Goal: Transaction & Acquisition: Subscribe to service/newsletter

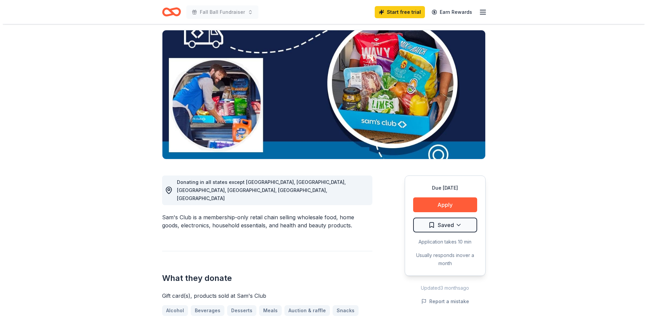
scroll to position [67, 0]
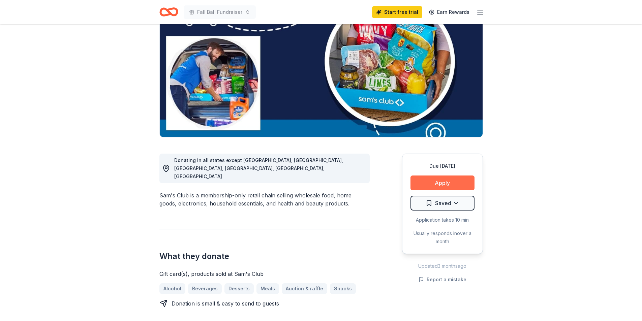
click at [452, 183] on button "Apply" at bounding box center [443, 183] width 64 height 15
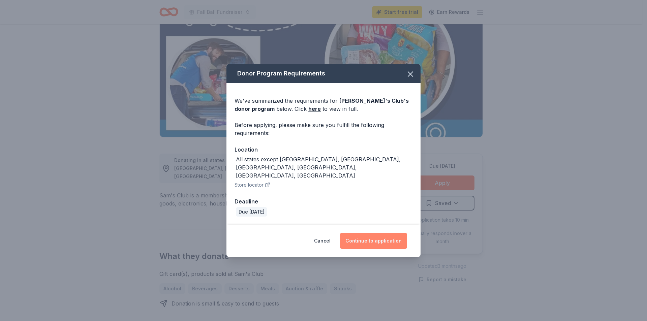
click at [372, 233] on button "Continue to application" at bounding box center [373, 241] width 67 height 16
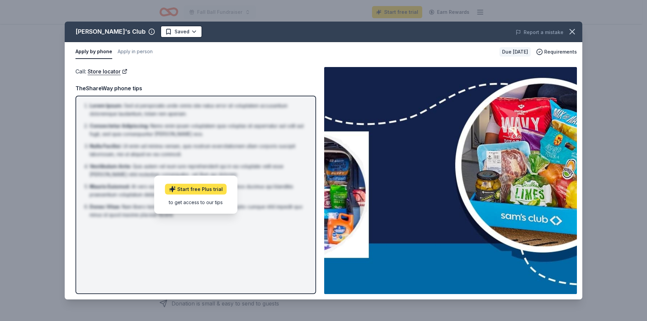
click at [211, 189] on link "Start free Plus trial" at bounding box center [196, 189] width 62 height 11
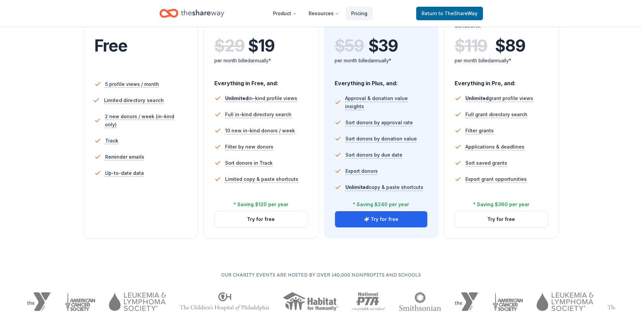
scroll to position [67, 0]
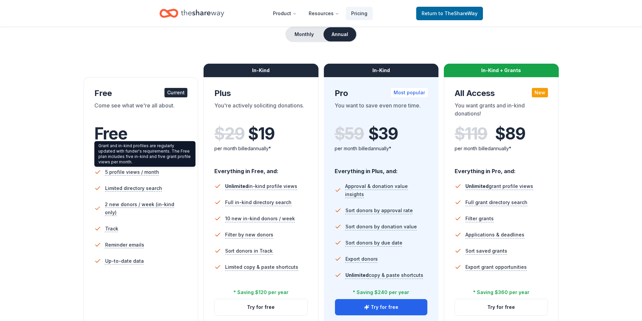
click at [156, 151] on div "Grant and in-kind profiles are regularly updated with funder's requirements. Th…" at bounding box center [144, 154] width 101 height 26
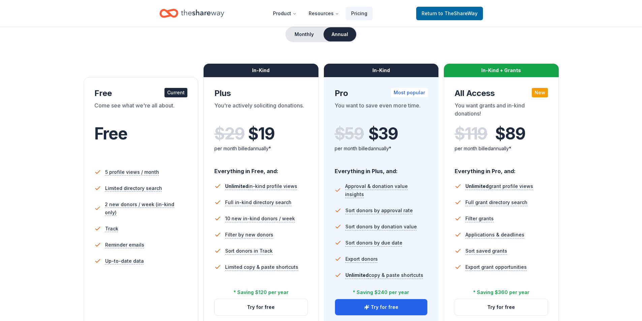
click at [166, 129] on div "Free" at bounding box center [140, 133] width 93 height 19
click at [448, 11] on span "to TheShareWay" at bounding box center [458, 13] width 39 height 6
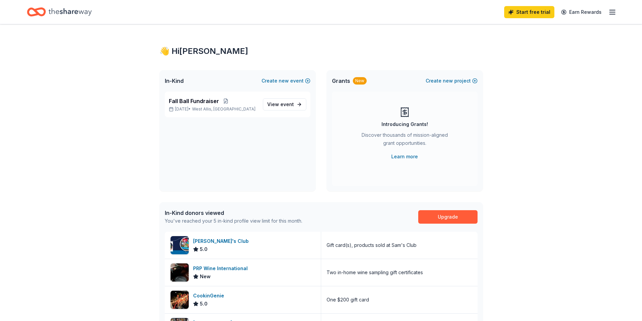
click at [447, 15] on div "Start free trial Earn Rewards" at bounding box center [321, 12] width 588 height 16
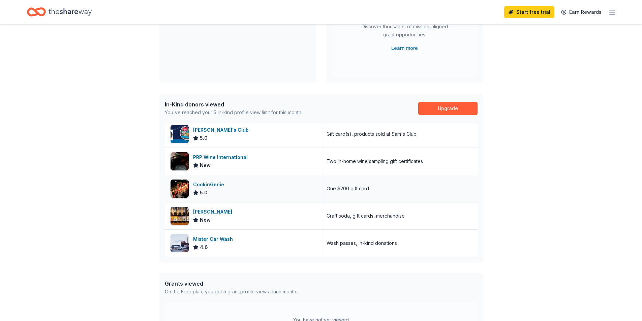
scroll to position [101, 0]
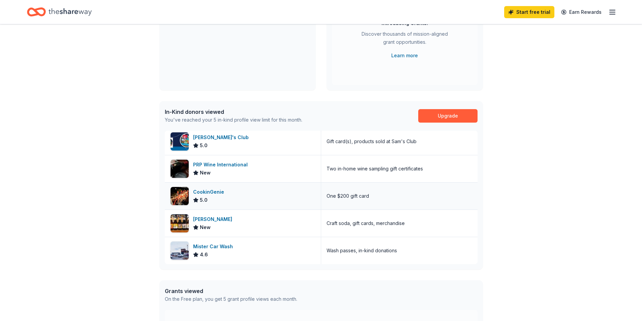
click at [209, 192] on div "CookinGenie" at bounding box center [210, 192] width 34 height 8
